Goal: Task Accomplishment & Management: Use online tool/utility

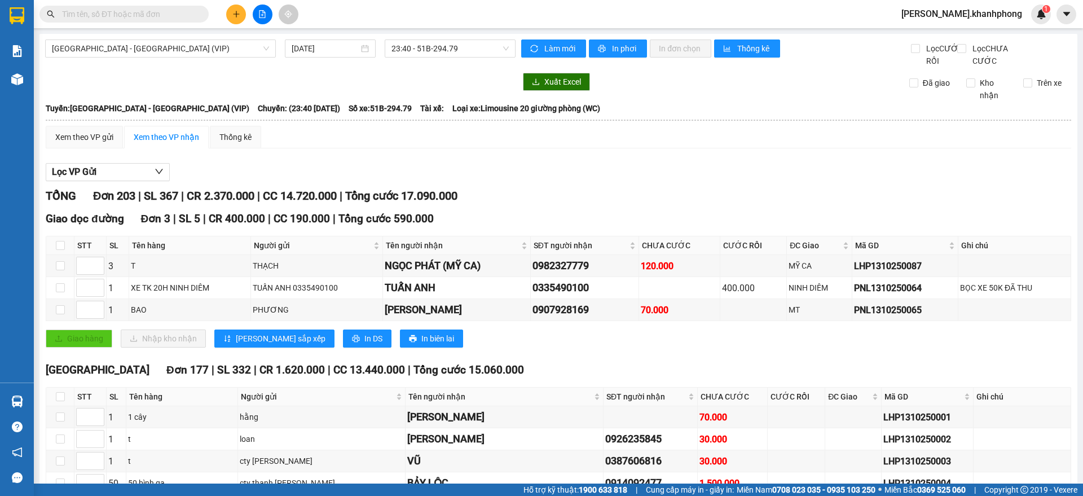
click at [169, 12] on input "text" at bounding box center [128, 14] width 133 height 12
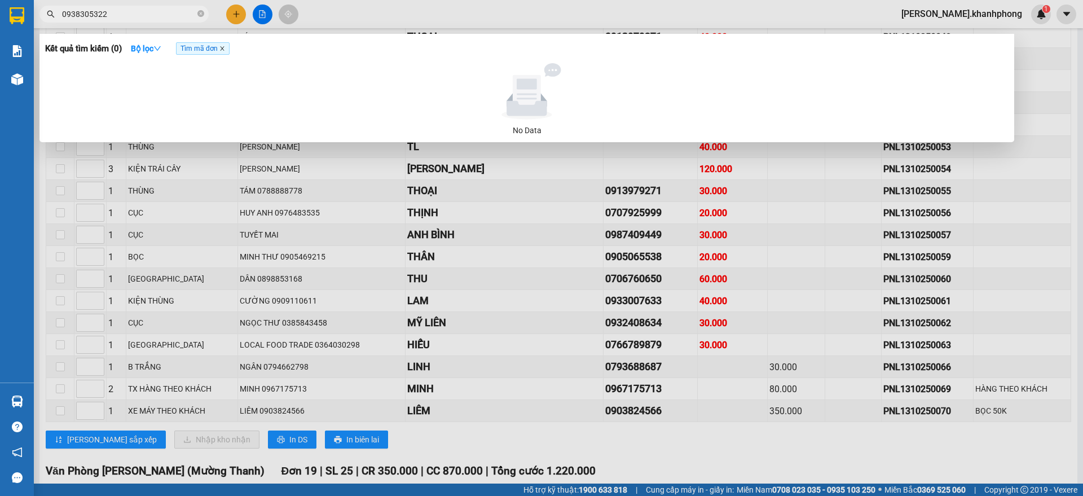
click at [223, 51] on icon "close" at bounding box center [222, 49] width 6 height 6
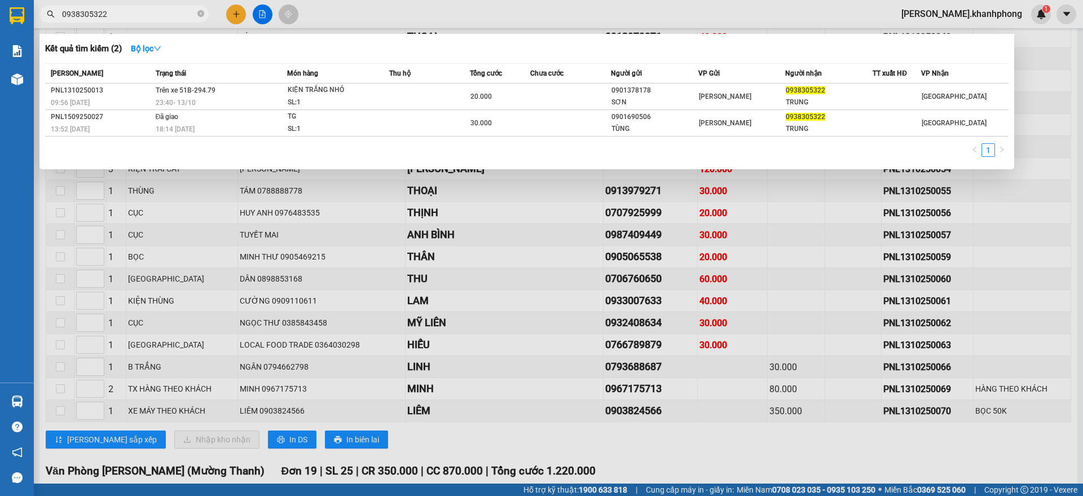
click at [149, 16] on input "0938305322" at bounding box center [128, 14] width 133 height 12
paste input "PNL1310250060"
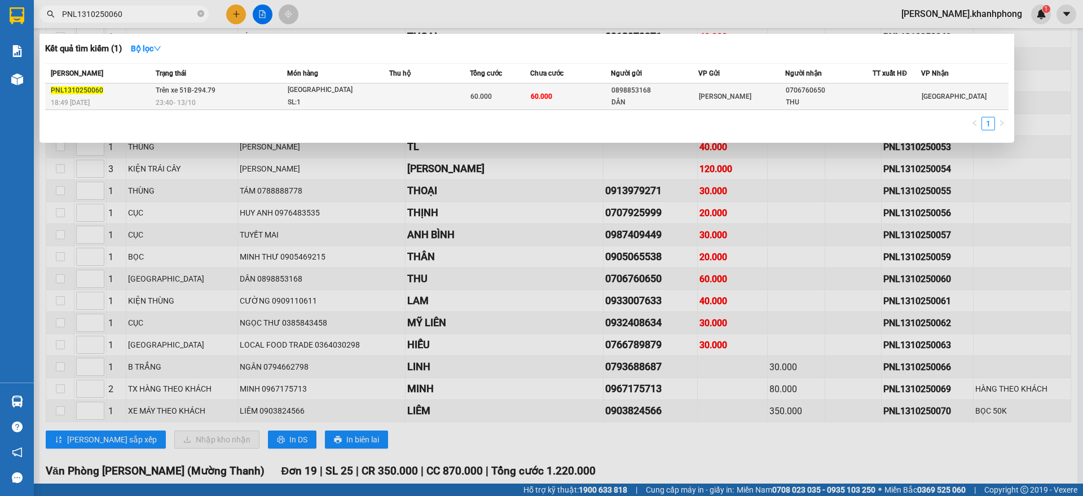
type input "PNL1310250060"
click at [355, 94] on div "[GEOGRAPHIC_DATA]" at bounding box center [330, 90] width 85 height 12
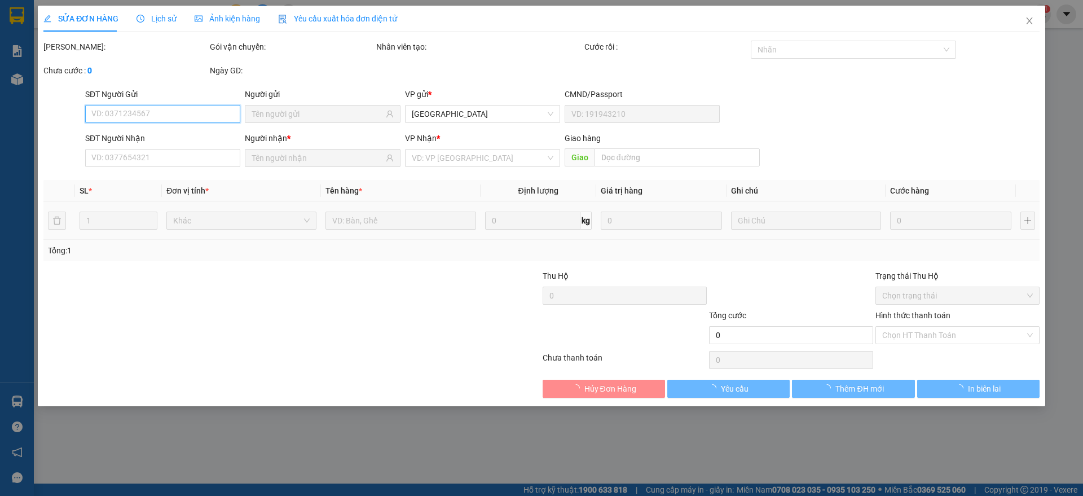
type input "0898853168"
type input "DÂN"
type input "0706760650"
type input "THU"
type input "60.000"
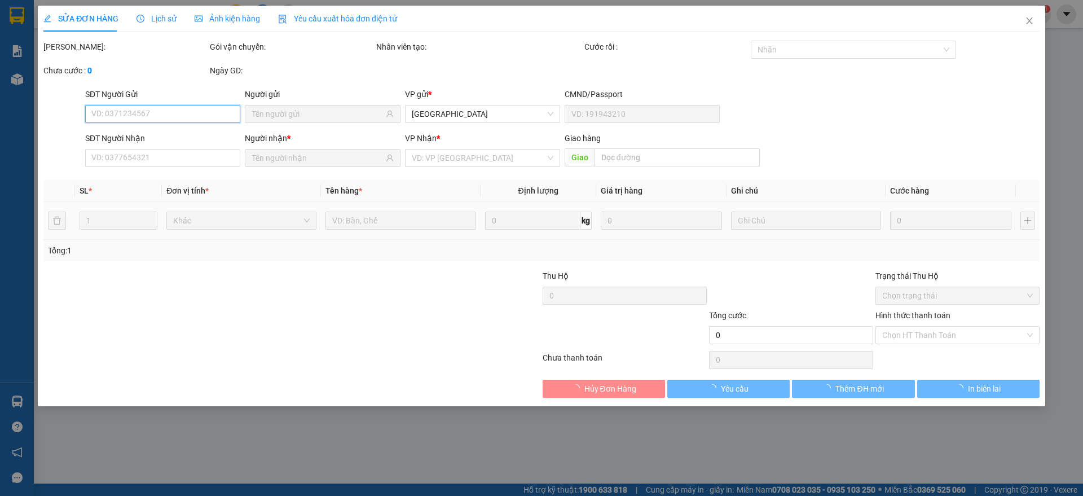
type input "60.000"
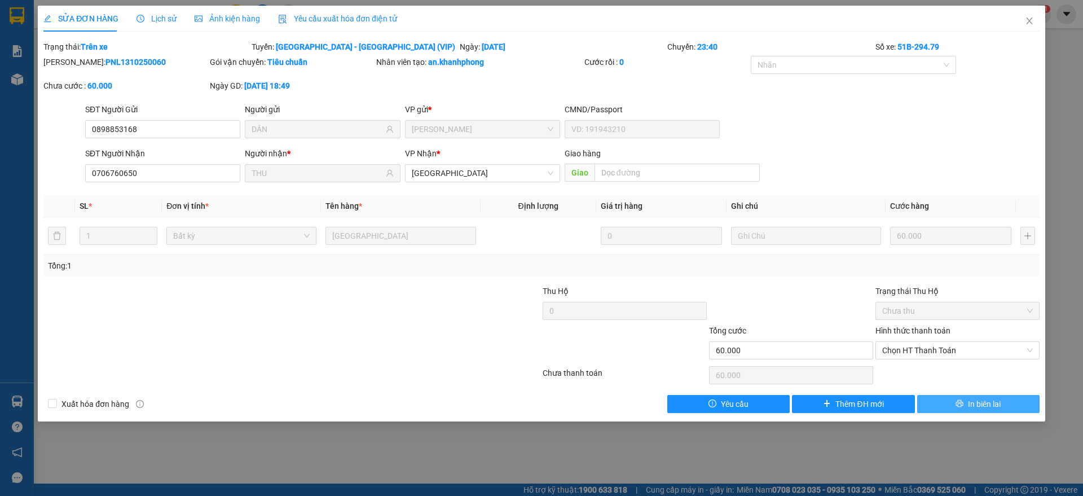
click at [992, 409] on span "In biên lai" at bounding box center [984, 404] width 33 height 12
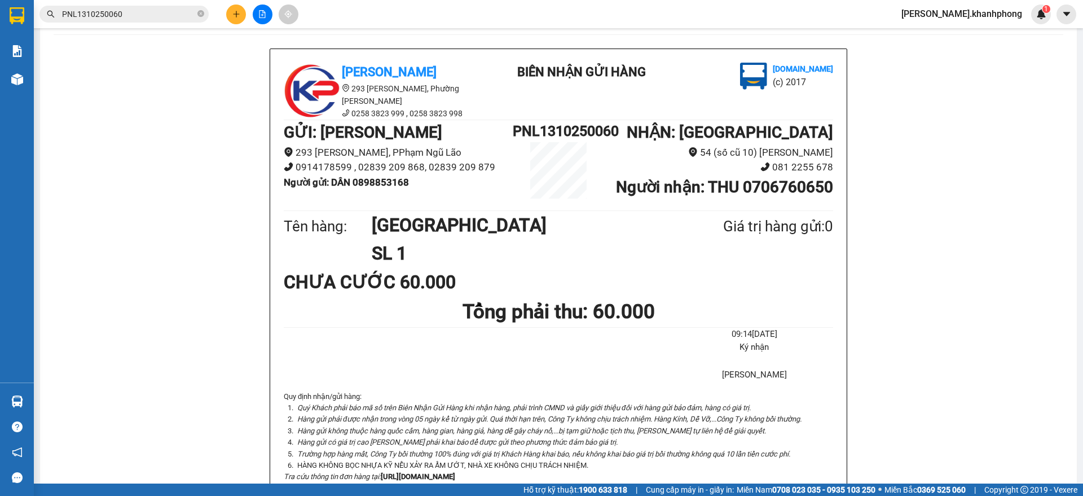
scroll to position [71, 0]
